Goal: Information Seeking & Learning: Learn about a topic

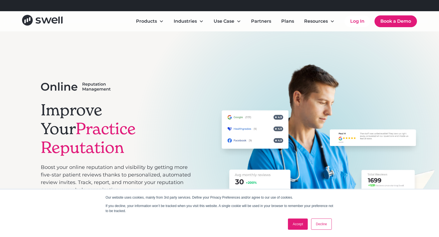
click at [299, 224] on link "Accept" at bounding box center [298, 223] width 20 height 11
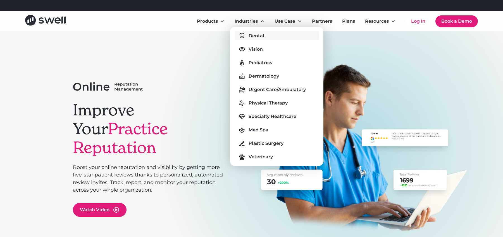
click at [250, 33] on div "Dental" at bounding box center [257, 35] width 16 height 7
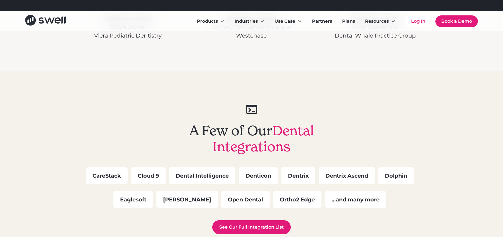
scroll to position [1538, 0]
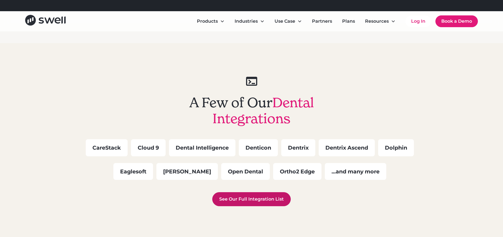
click at [255, 195] on link "See Our Full Integration List" at bounding box center [251, 199] width 79 height 14
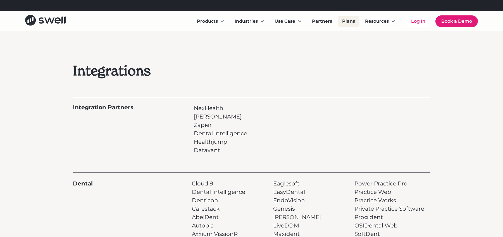
click at [347, 21] on link "Plans" at bounding box center [349, 21] width 22 height 11
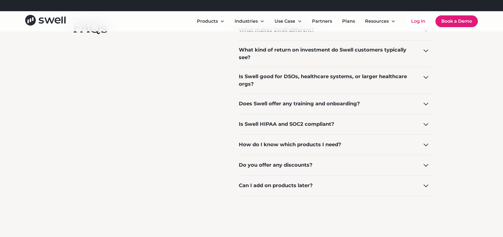
scroll to position [447, 0]
click at [426, 144] on icon at bounding box center [426, 144] width 9 height 9
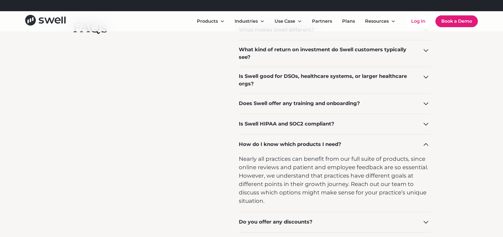
click at [426, 144] on icon at bounding box center [426, 144] width 5 height 3
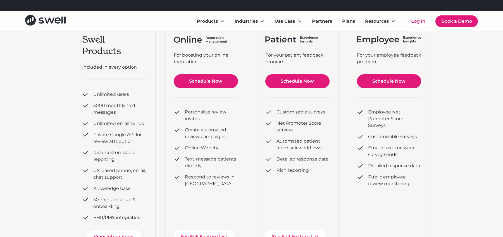
scroll to position [112, 0]
